Goal: Task Accomplishment & Management: Manage account settings

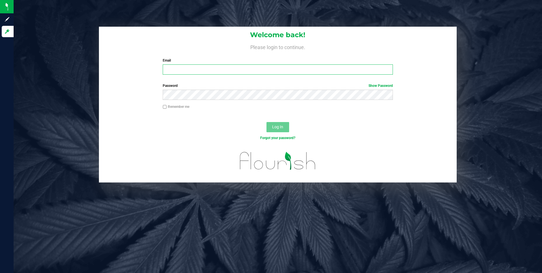
type input "[EMAIL_ADDRESS][DOMAIN_NAME]"
click at [275, 127] on span "Log In" at bounding box center [277, 127] width 11 height 5
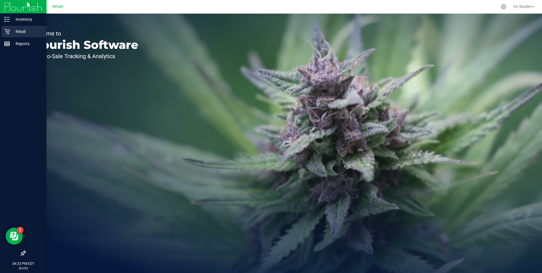
click at [9, 31] on icon at bounding box center [6, 31] width 5 height 5
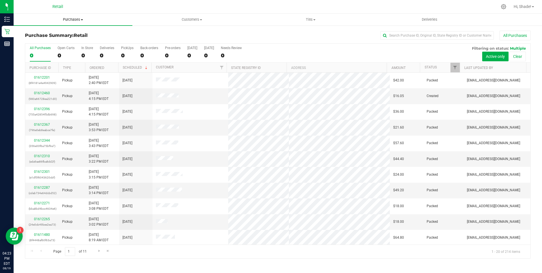
click at [70, 18] on span "Purchases" at bounding box center [73, 19] width 119 height 5
click at [165, 9] on div at bounding box center [300, 6] width 396 height 11
click at [80, 55] on div "All Purchases 0 Open Carts 0 In Store 0 Deliveries 0 PickUps 0 Back-orders 0 Pr…" at bounding box center [278, 53] width 506 height 19
click at [84, 55] on div "0" at bounding box center [87, 55] width 12 height 7
click at [0, 0] on input "In Store 0" at bounding box center [0, 0] width 0 height 0
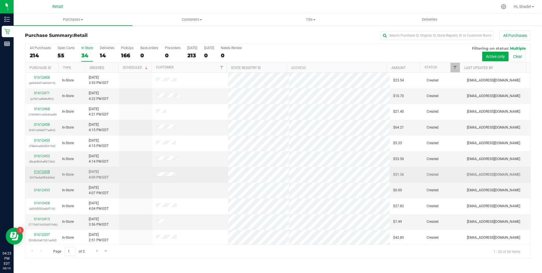
click at [44, 173] on link "01612438" at bounding box center [42, 172] width 16 height 4
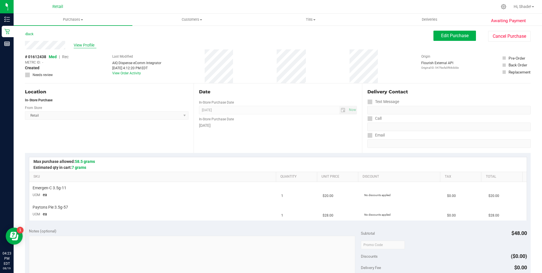
click at [80, 46] on span "View Profile" at bounding box center [85, 45] width 23 height 6
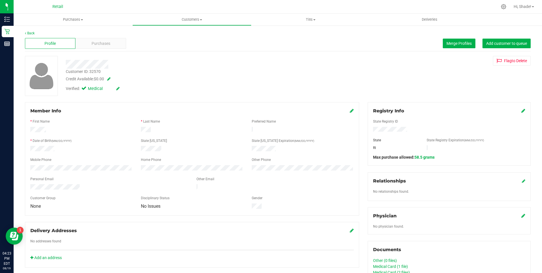
click at [102, 43] on span "Purchases" at bounding box center [101, 44] width 19 height 6
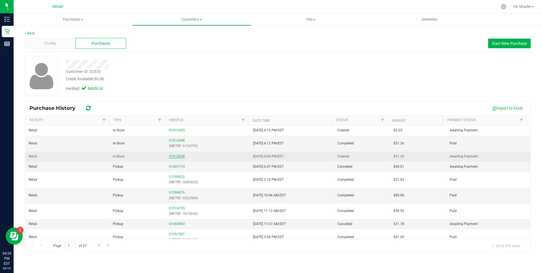
click at [172, 156] on link "01612438" at bounding box center [177, 156] width 16 height 4
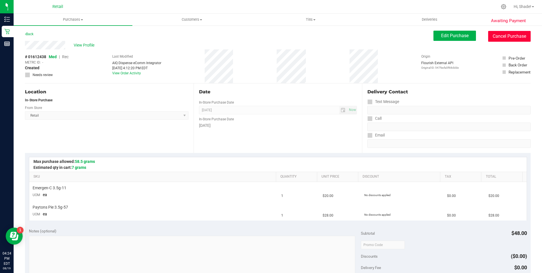
click at [499, 38] on button "Cancel Purchase" at bounding box center [510, 36] width 43 height 11
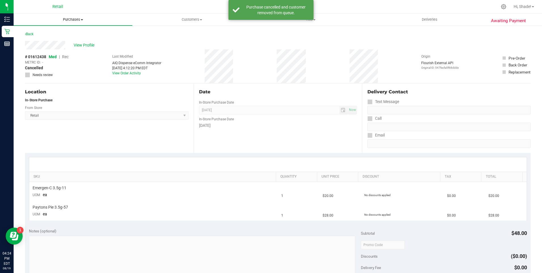
click at [74, 21] on span "Purchases" at bounding box center [73, 19] width 119 height 5
click at [48, 34] on span "Summary of purchases" at bounding box center [43, 34] width 58 height 5
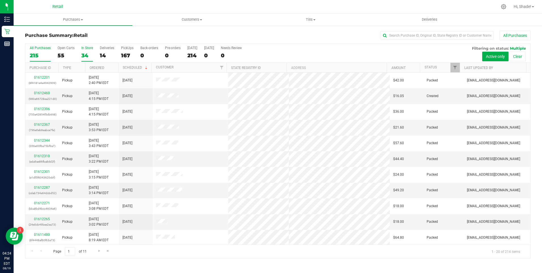
click at [88, 56] on div "34" at bounding box center [87, 55] width 12 height 7
click at [0, 0] on input "In Store 34" at bounding box center [0, 0] width 0 height 0
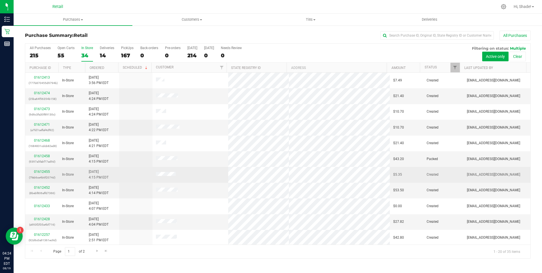
click at [40, 169] on div "01612455 (7feb6ce4b6f2074d)" at bounding box center [42, 174] width 27 height 11
click at [41, 170] on link "01612455" at bounding box center [42, 172] width 16 height 4
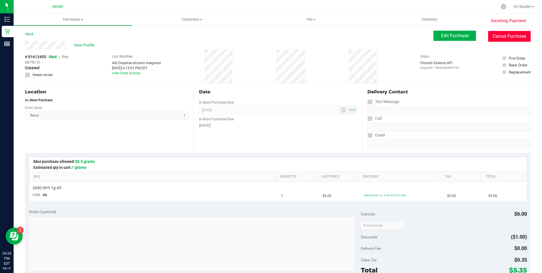
click at [492, 40] on button "Cancel Purchase" at bounding box center [510, 36] width 43 height 11
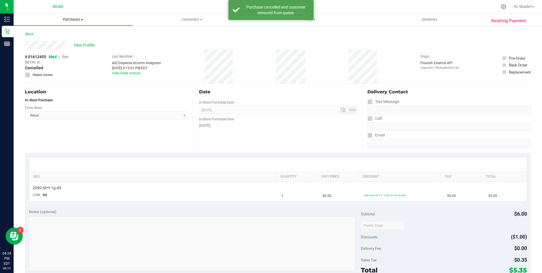
click at [71, 20] on span "Purchases" at bounding box center [73, 19] width 119 height 5
click at [54, 34] on span "Summary of purchases" at bounding box center [43, 34] width 58 height 5
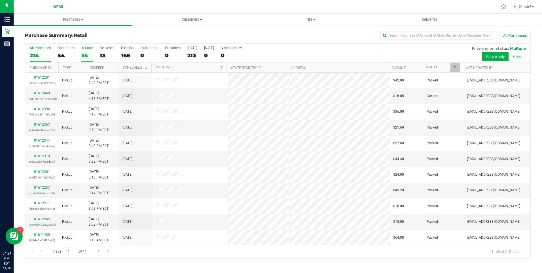
click at [82, 53] on div "35" at bounding box center [87, 55] width 12 height 7
click at [0, 0] on input "In Store 35" at bounding box center [0, 0] width 0 height 0
click at [90, 67] on link "Ordered" at bounding box center [97, 68] width 15 height 4
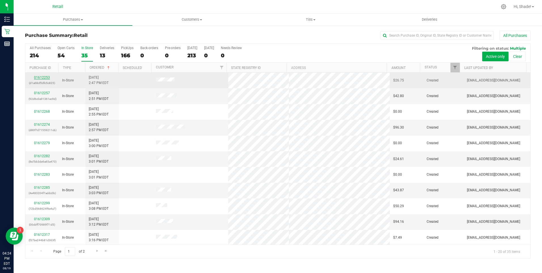
click at [46, 78] on link "01612253" at bounding box center [42, 77] width 16 height 4
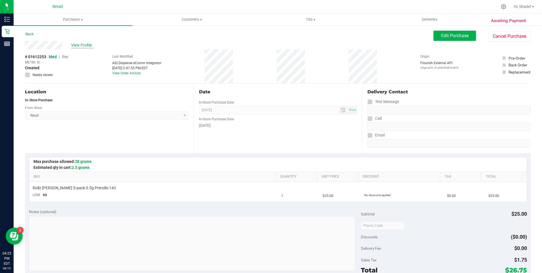
click at [88, 45] on span "View Profile" at bounding box center [82, 45] width 23 height 6
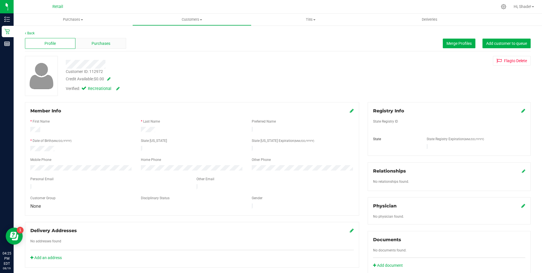
click at [99, 42] on span "Purchases" at bounding box center [101, 44] width 19 height 6
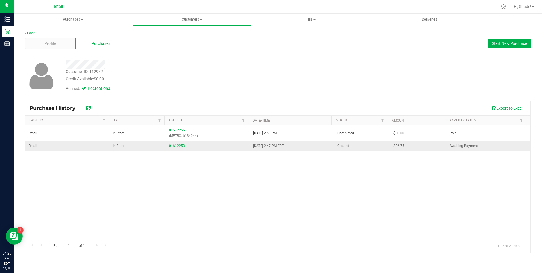
click at [172, 146] on link "01612253" at bounding box center [177, 146] width 16 height 4
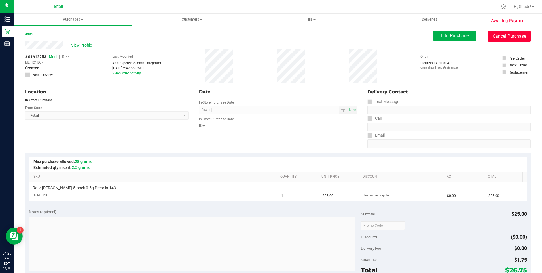
click at [519, 38] on button "Cancel Purchase" at bounding box center [510, 36] width 43 height 11
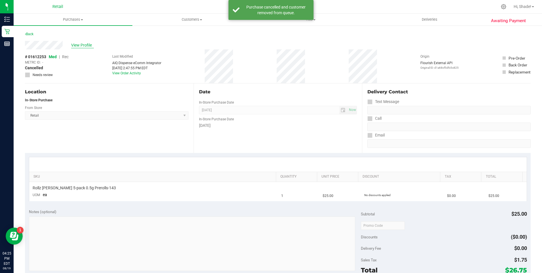
click at [90, 45] on span "View Profile" at bounding box center [82, 45] width 23 height 6
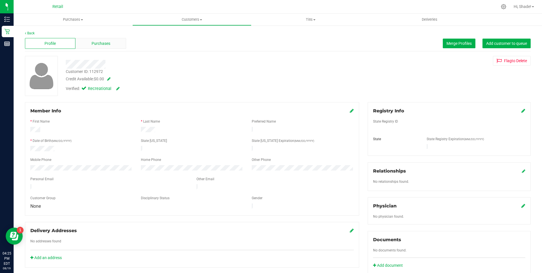
click at [92, 41] on span "Purchases" at bounding box center [101, 44] width 19 height 6
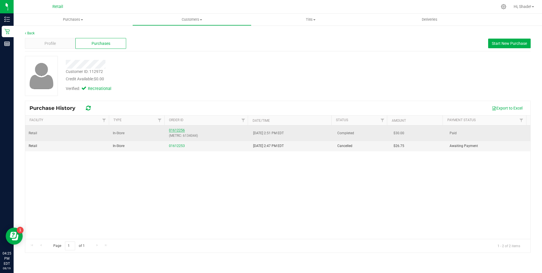
click at [178, 128] on div "01612256 (METRC: 6134044)" at bounding box center [207, 133] width 77 height 11
click at [176, 129] on link "01612256" at bounding box center [177, 130] width 16 height 4
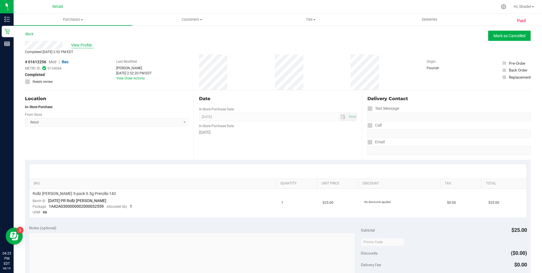
click at [82, 44] on span "View Profile" at bounding box center [82, 45] width 23 height 6
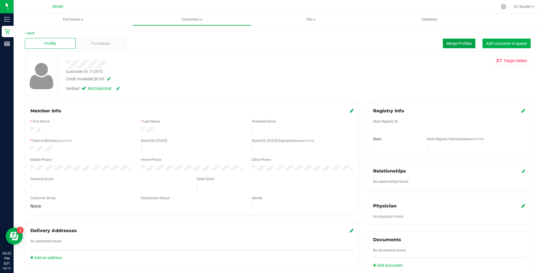
click at [457, 42] on span "Merge Profiles" at bounding box center [459, 43] width 25 height 5
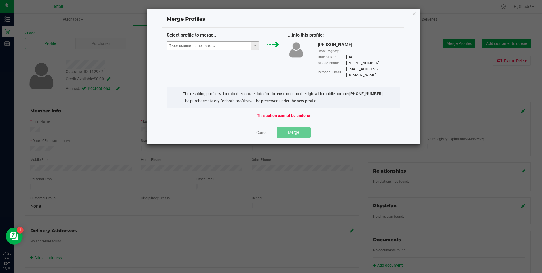
click at [184, 40] on div "Select profile to merge..." at bounding box center [223, 42] width 121 height 21
click at [184, 44] on input "NO DATA FOUND" at bounding box center [209, 46] width 85 height 8
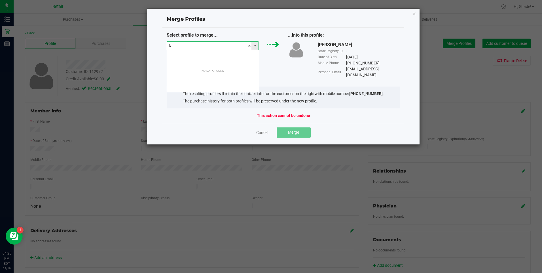
scroll to position [9, 92]
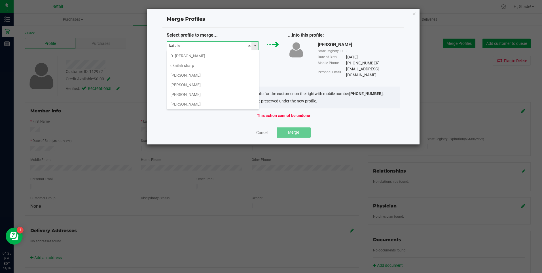
type input "[PERSON_NAME]"
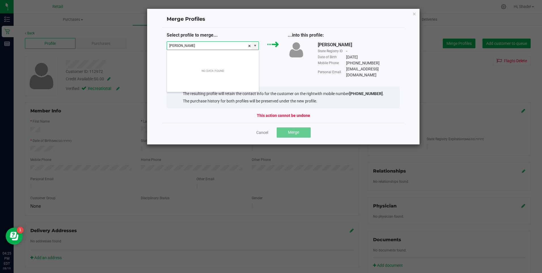
drag, startPoint x: 185, startPoint y: 45, endPoint x: 141, endPoint y: 48, distance: 44.1
click at [141, 48] on div "Merge Profiles Select profile to merge... [PERSON_NAME] ...into this profile: […" at bounding box center [274, 77] width 294 height 136
type input "4018342724"
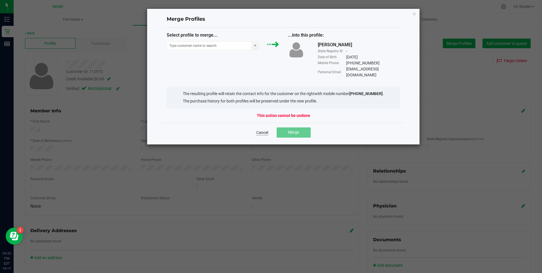
click at [263, 130] on link "Cancel" at bounding box center [262, 133] width 12 height 6
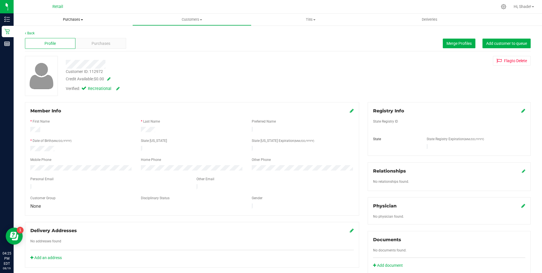
click at [73, 20] on span "Purchases" at bounding box center [73, 19] width 119 height 5
click at [46, 34] on span "Summary of purchases" at bounding box center [43, 34] width 58 height 5
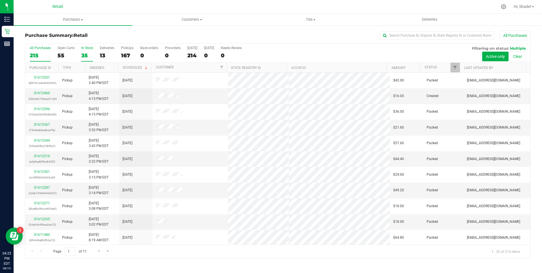
click at [86, 56] on div "35" at bounding box center [87, 55] width 12 height 7
click at [0, 0] on input "In Store 35" at bounding box center [0, 0] width 0 height 0
click at [98, 68] on link "Ordered" at bounding box center [97, 68] width 15 height 4
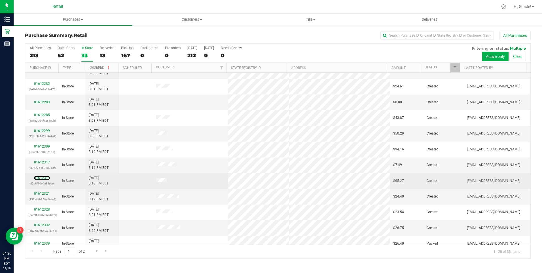
scroll to position [142, 0]
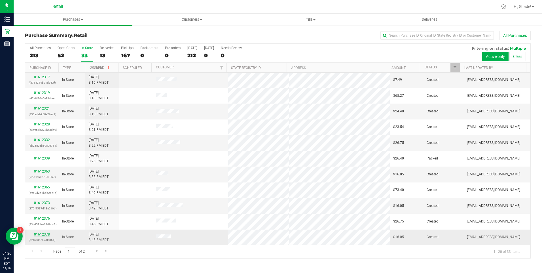
drag, startPoint x: 40, startPoint y: 236, endPoint x: 34, endPoint y: 234, distance: 6.5
